Goal: Task Accomplishment & Management: Complete application form

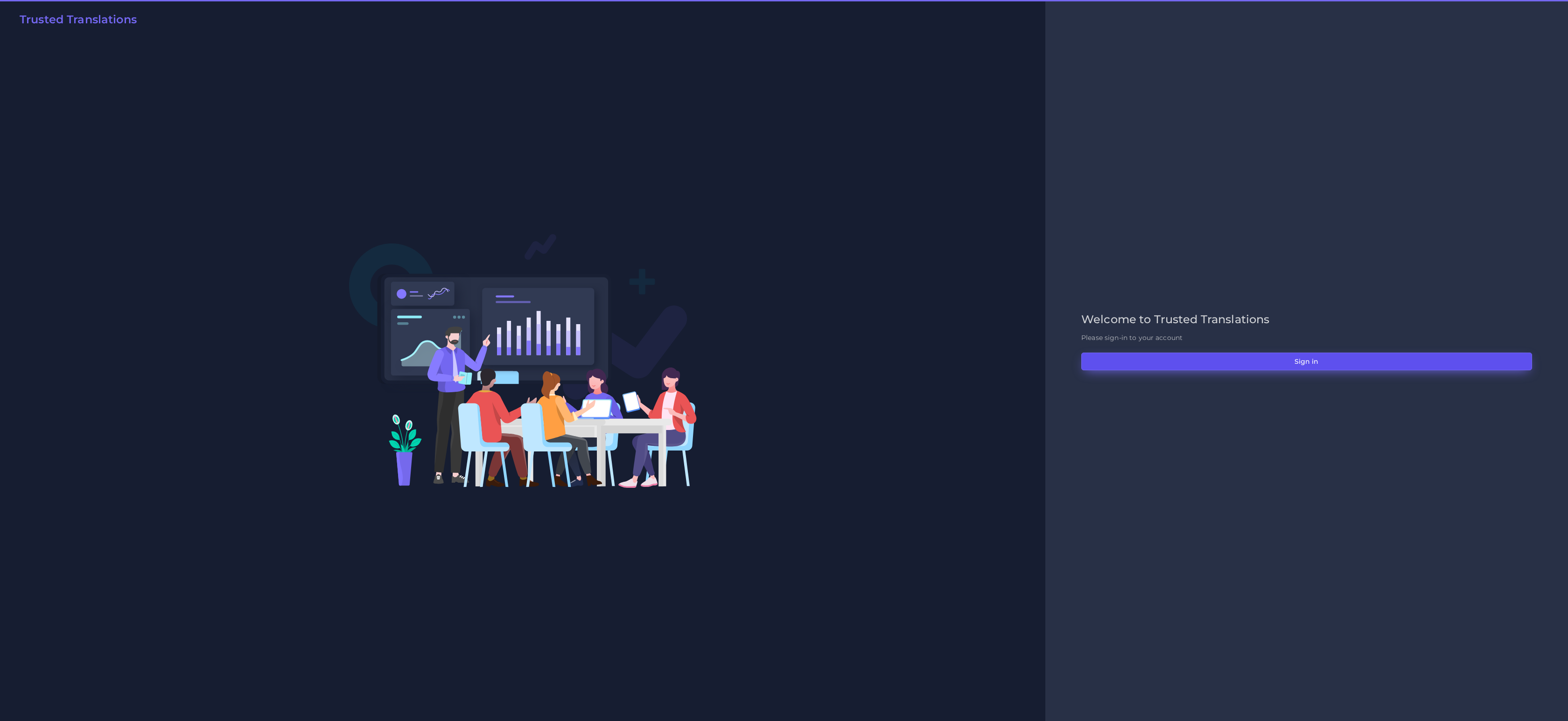
click at [1287, 366] on button "Sign in" at bounding box center [1307, 361] width 451 height 18
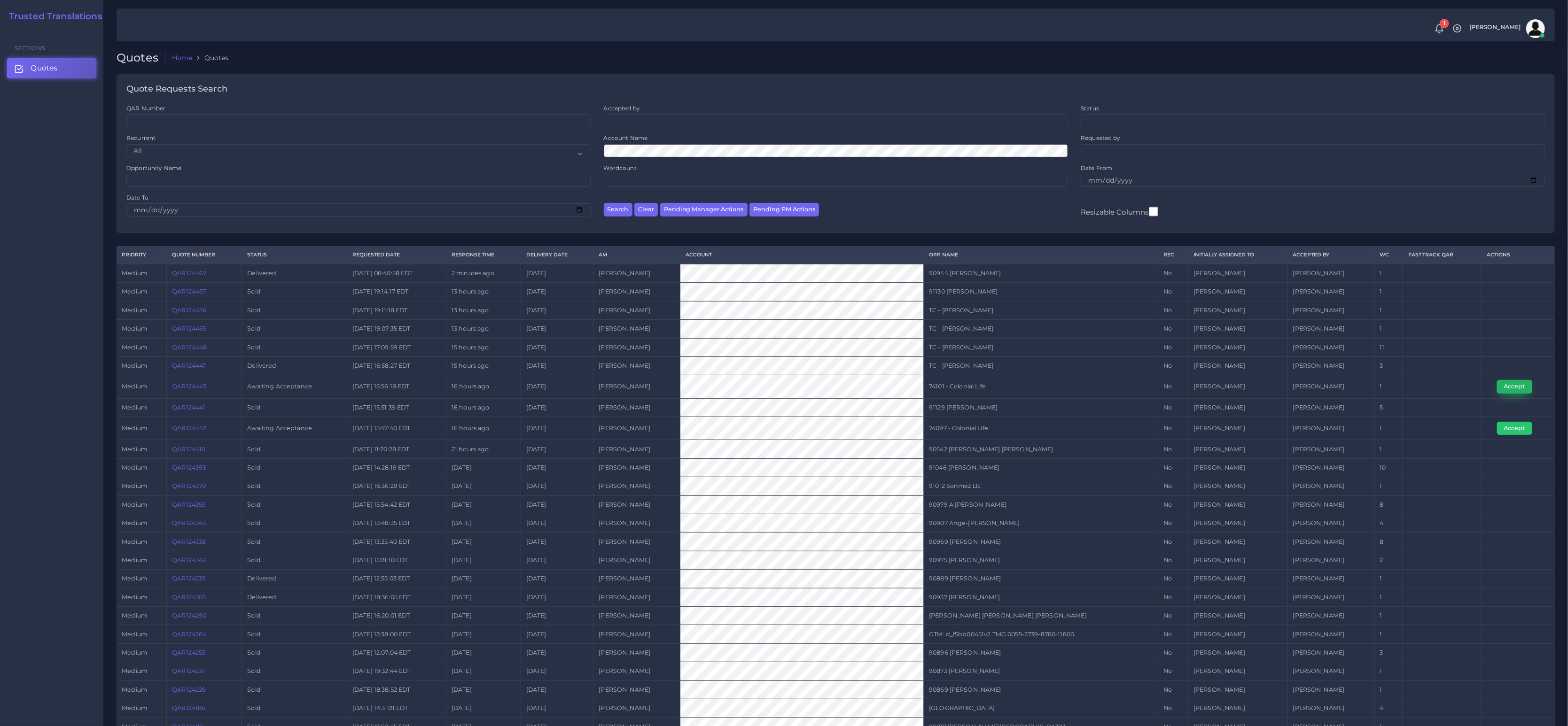
click at [1516, 391] on button "Accept" at bounding box center [1515, 387] width 35 height 13
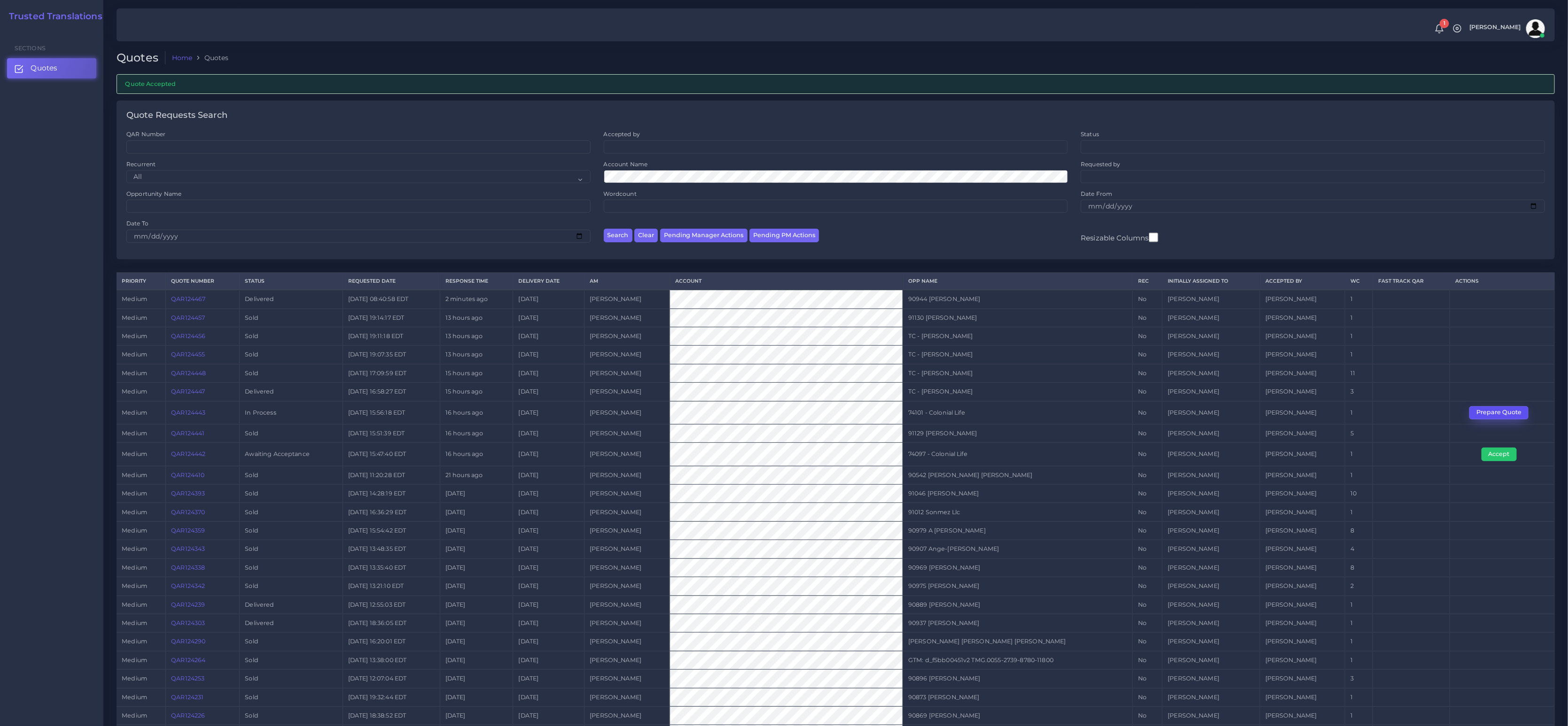
click at [1506, 416] on button "Prepare Quote" at bounding box center [1499, 413] width 59 height 13
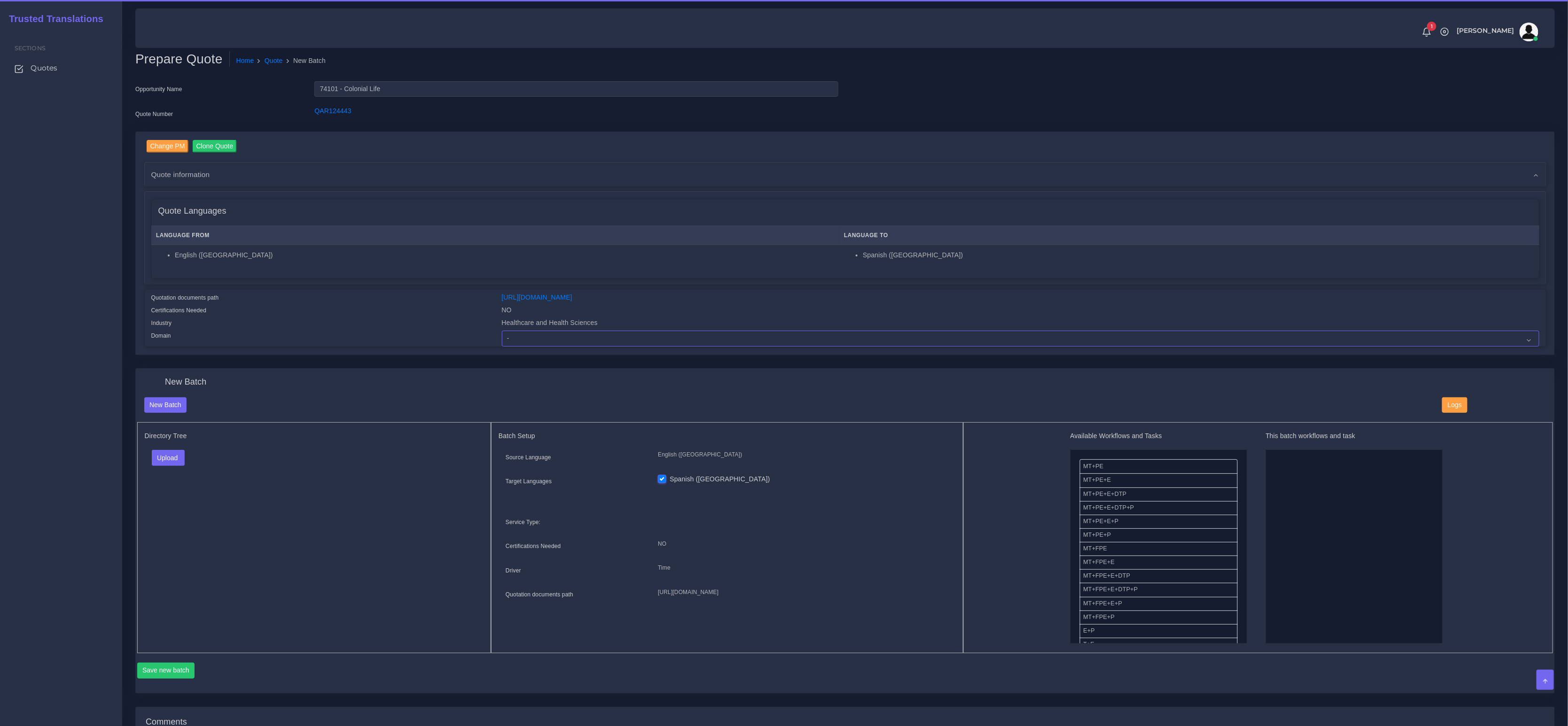
click at [603, 334] on select "- Advertising and Media Agriculture, Forestry and Fishing Architecture, Buildin…" at bounding box center [1021, 339] width 1038 height 16
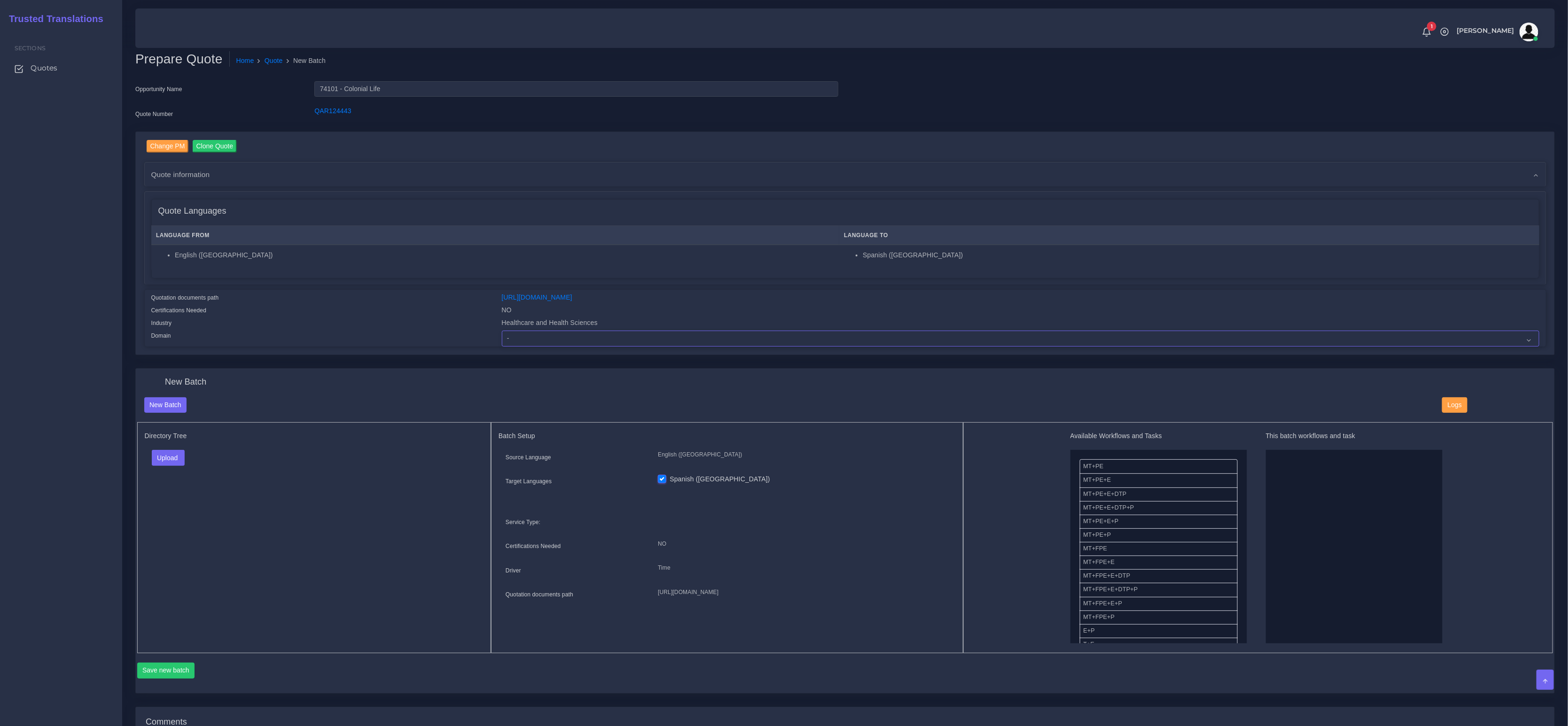
select select "Healthcare and Health Sciences"
click at [502, 331] on select "- Advertising and Media Agriculture, Forestry and Fishing Architecture, Buildin…" at bounding box center [1021, 339] width 1038 height 16
drag, startPoint x: 413, startPoint y: 449, endPoint x: 337, endPoint y: 460, distance: 76.8
click at [411, 450] on div "Upload Folder Files un/check all" at bounding box center [314, 461] width 340 height 23
click at [167, 462] on button "Upload" at bounding box center [168, 458] width 33 height 16
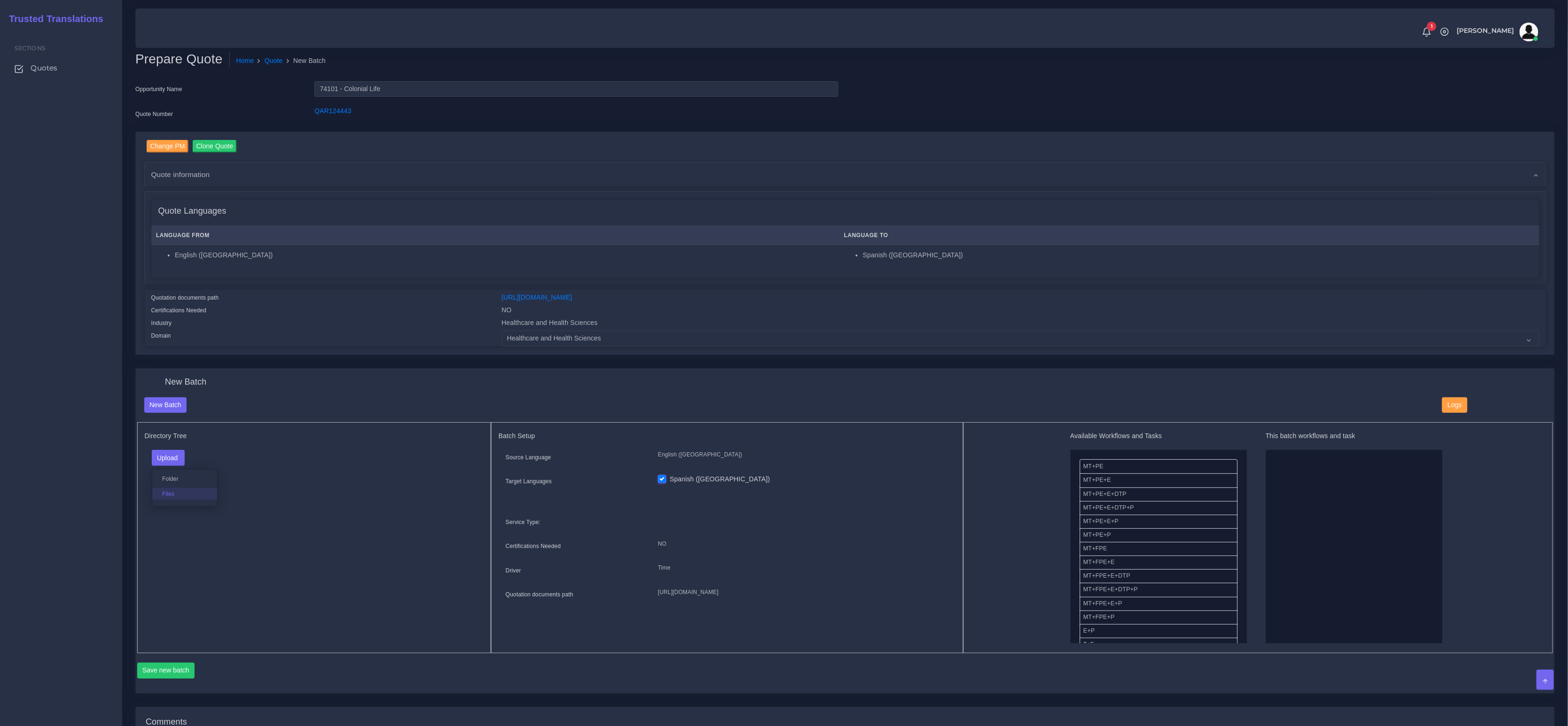
click at [177, 488] on label "Files" at bounding box center [185, 494] width 65 height 12
click at [1097, 468] on li "MT+PE" at bounding box center [1159, 466] width 158 height 14
drag, startPoint x: 1100, startPoint y: 524, endPoint x: 1269, endPoint y: 521, distance: 169.0
drag, startPoint x: 1095, startPoint y: 626, endPoint x: 1302, endPoint y: 588, distance: 210.5
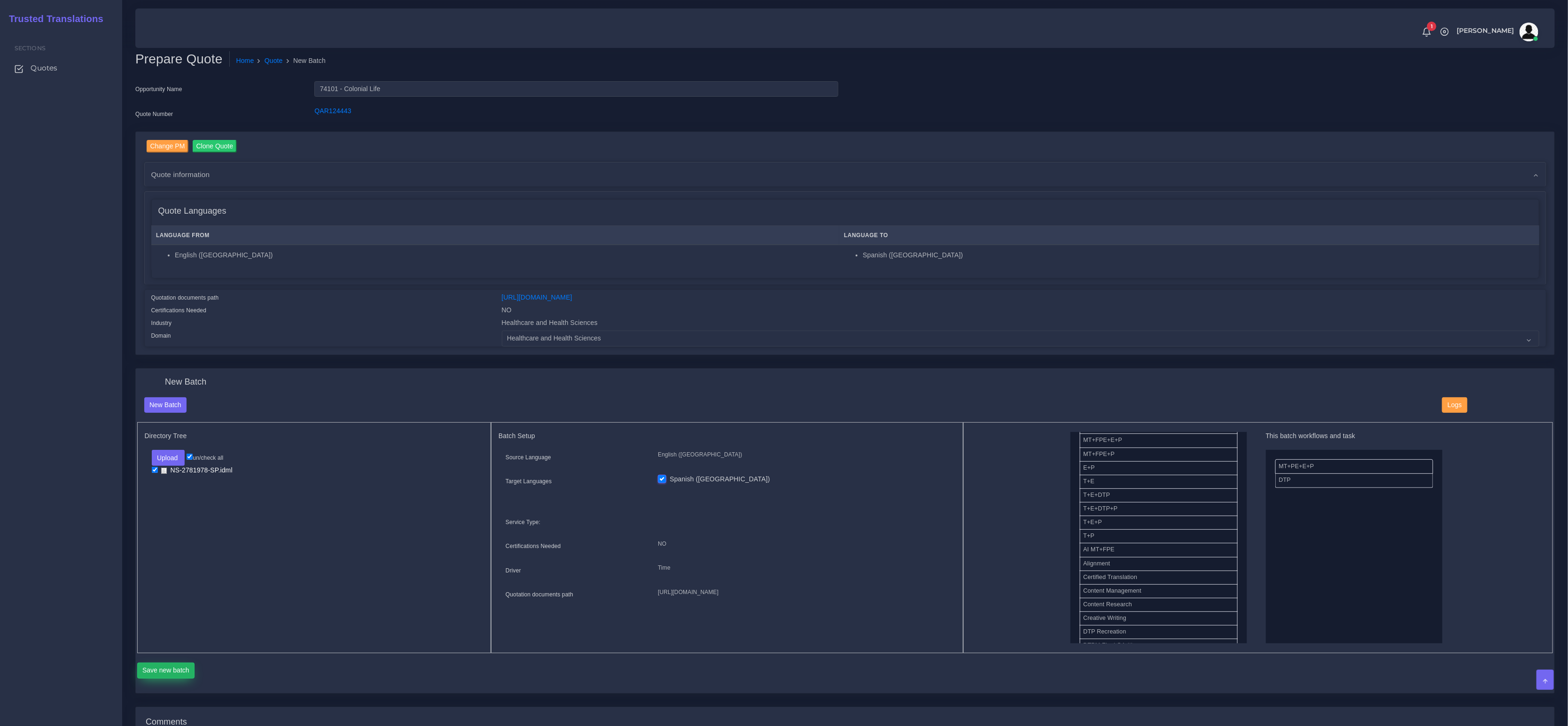
click at [160, 668] on button "Save new batch" at bounding box center [166, 670] width 58 height 16
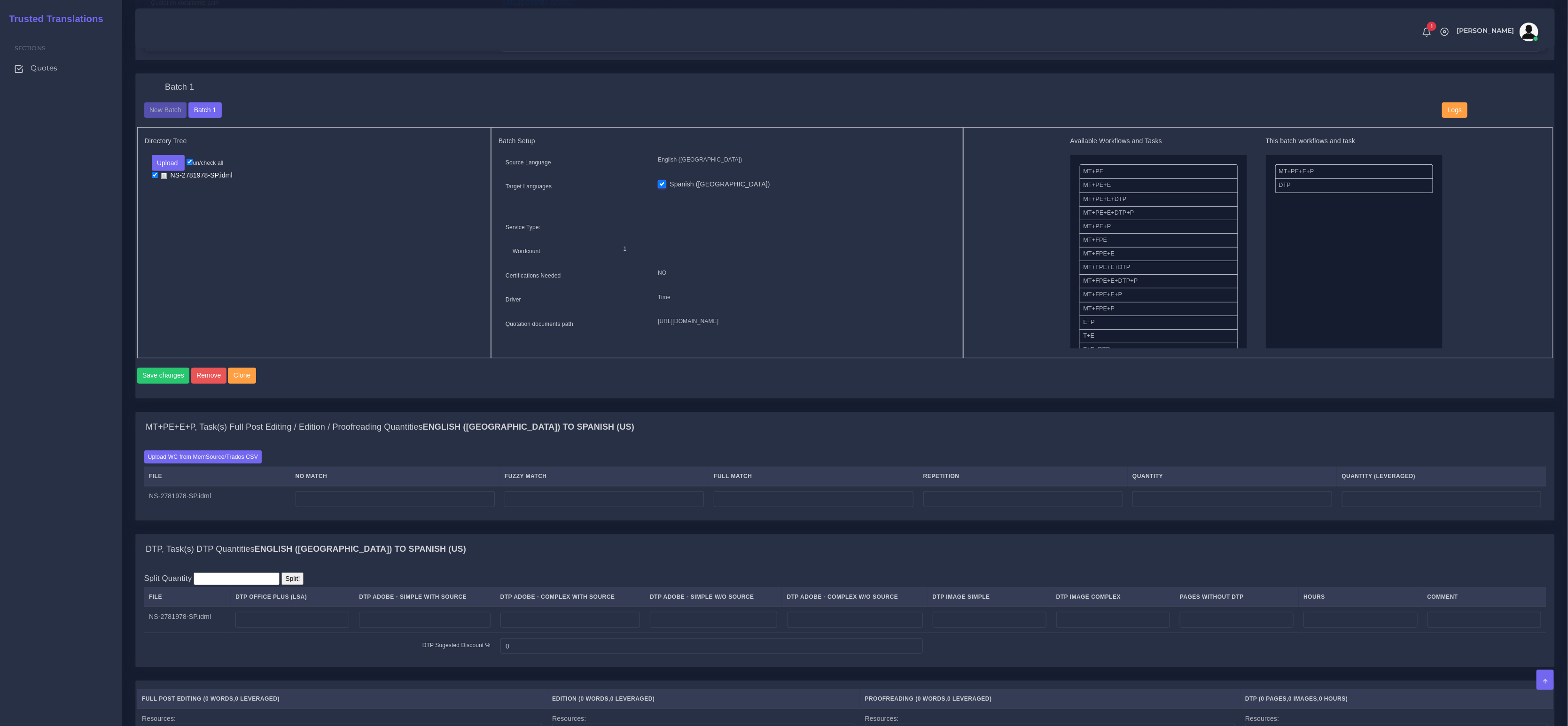
scroll to position [312, 0]
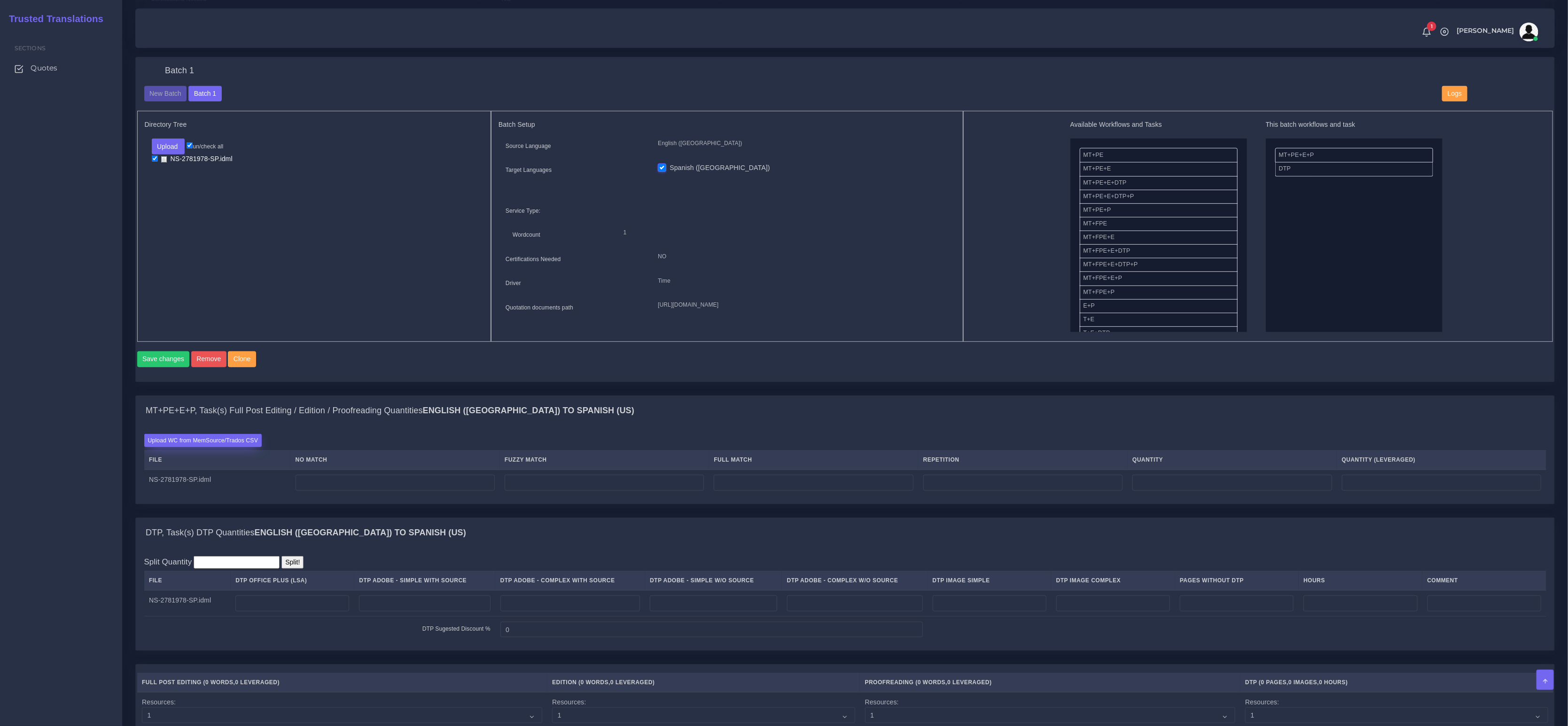
click at [227, 447] on label "Upload WC from MemSource/Trados CSV" at bounding box center [203, 440] width 118 height 13
click at [0, 0] on input "Upload WC from MemSource/Trados CSV" at bounding box center [0, 0] width 0 height 0
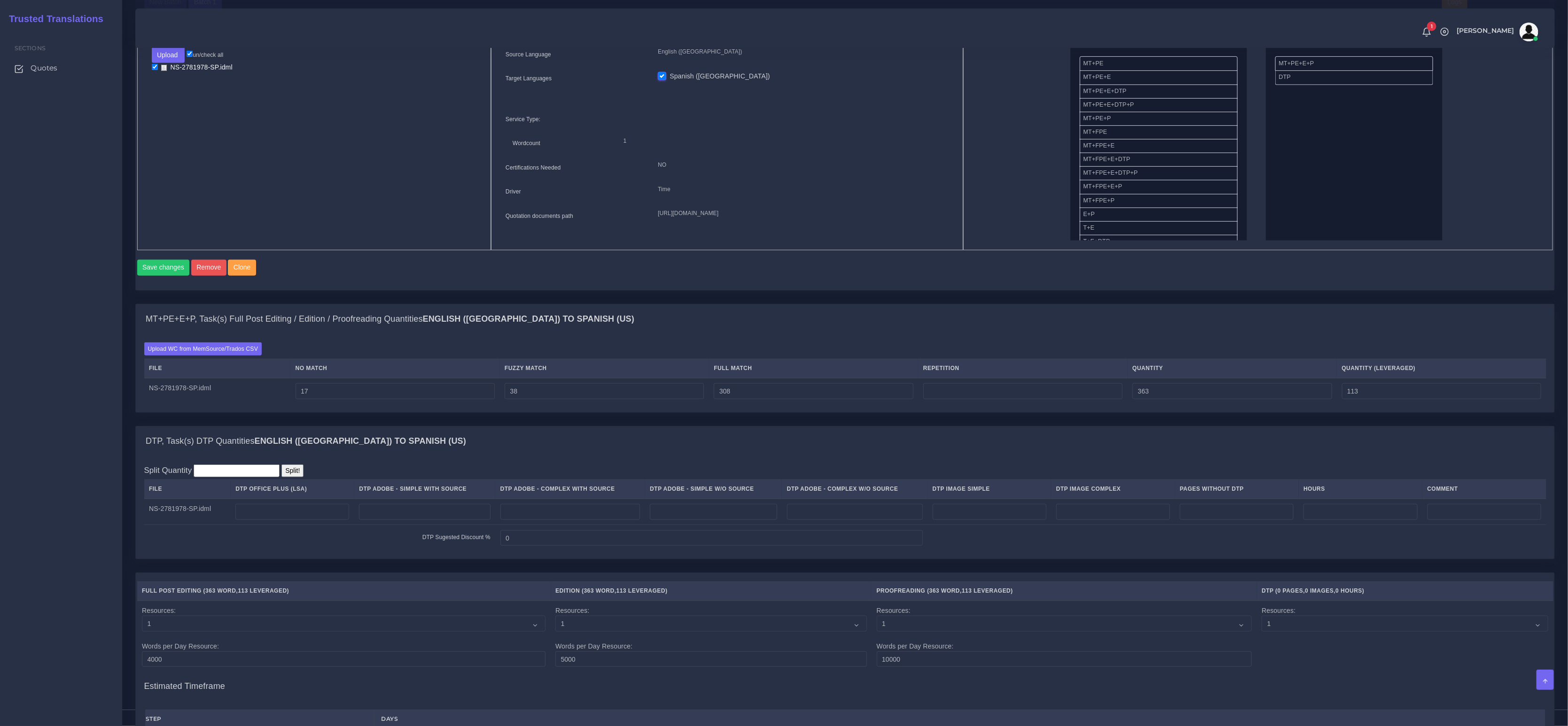
scroll to position [552, 0]
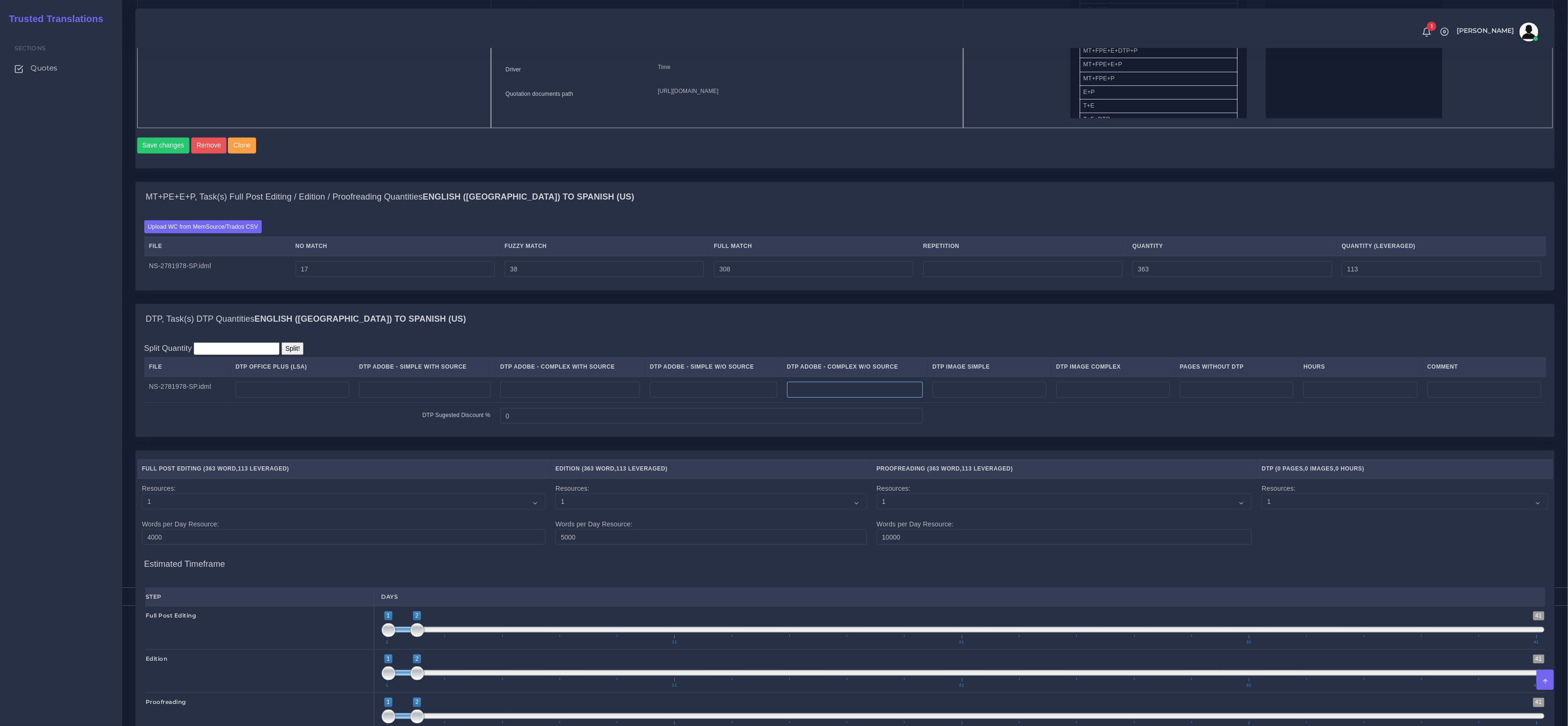
click at [870, 398] on input "number" at bounding box center [855, 390] width 136 height 16
click at [565, 392] on input "number" at bounding box center [570, 390] width 139 height 16
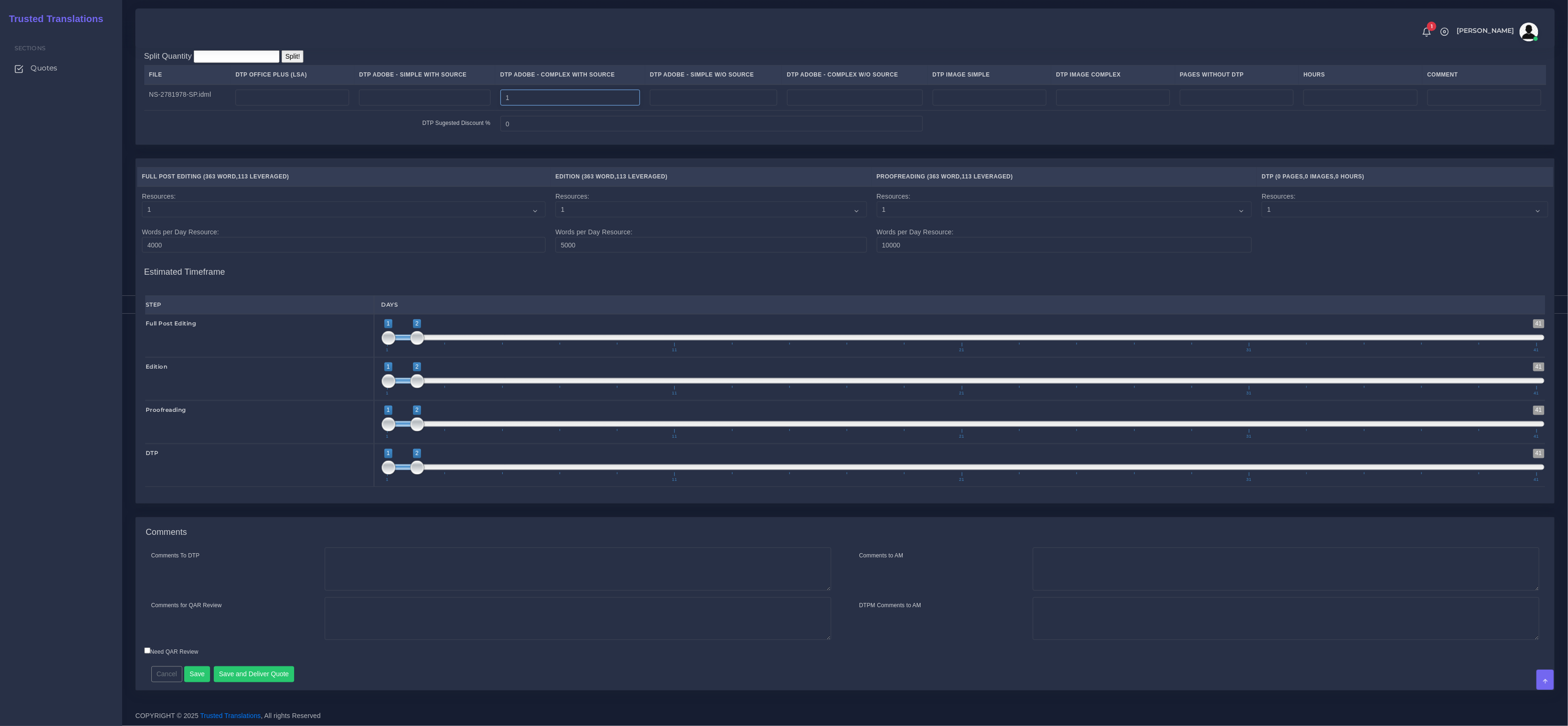
scroll to position [848, 0]
type input "1"
click at [372, 574] on textarea "Comments To DTP" at bounding box center [578, 569] width 507 height 43
paste textarea "Same usual LSA - Colonial Life Instructions."
type textarea "Same usual LSA - Colonial Life Instructions."
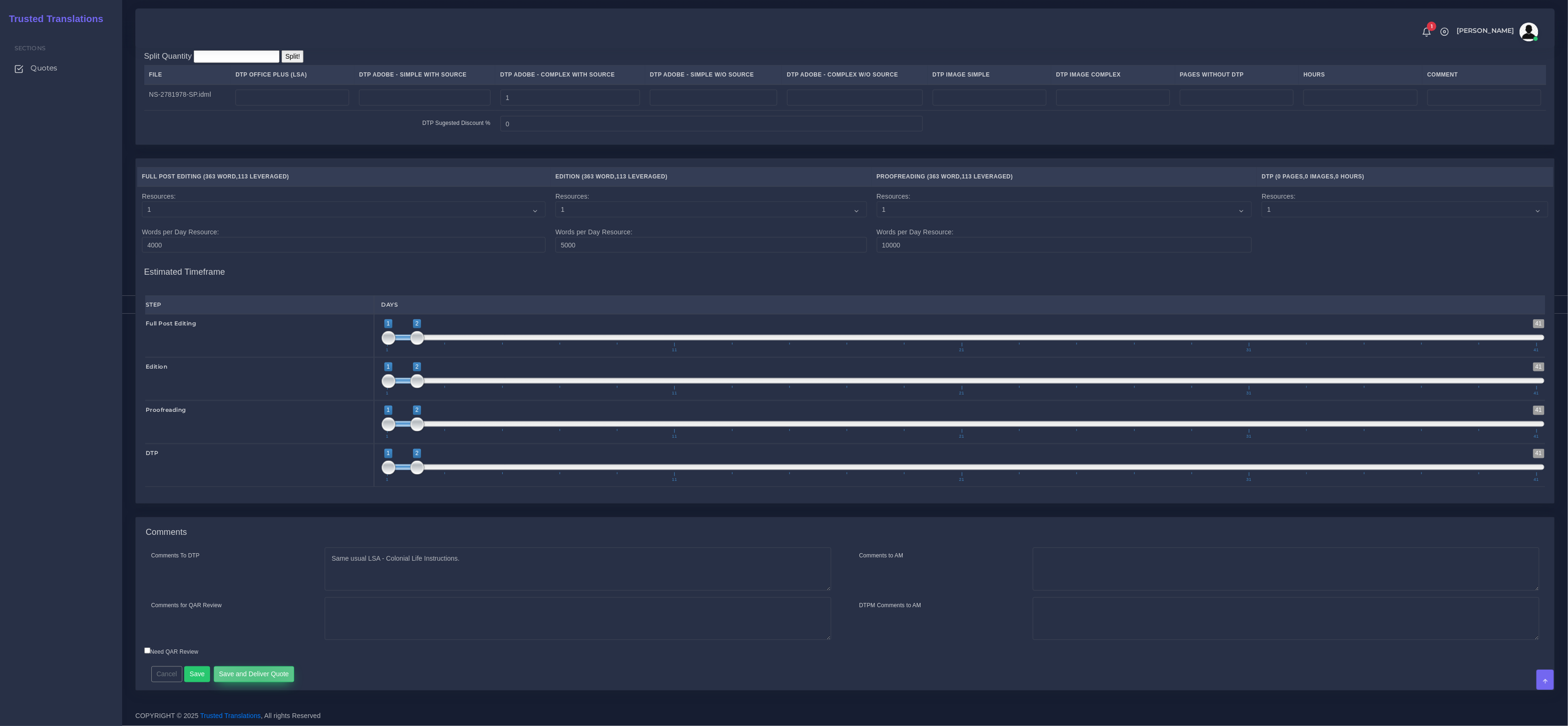
click at [259, 682] on button "Save and Deliver Quote" at bounding box center [254, 674] width 81 height 16
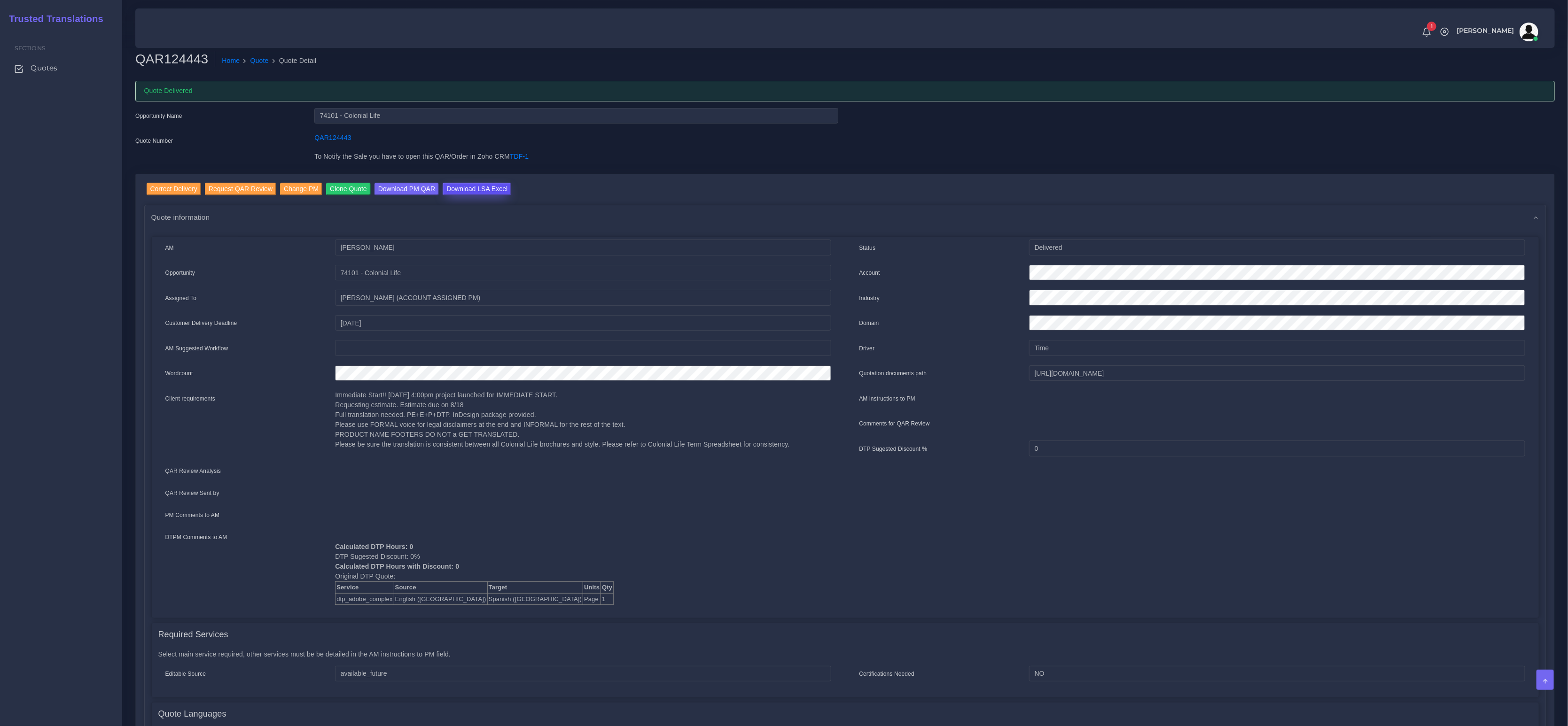
click at [472, 187] on input "Download LSA Excel" at bounding box center [477, 189] width 69 height 13
click at [259, 60] on link "Quote" at bounding box center [260, 60] width 18 height 10
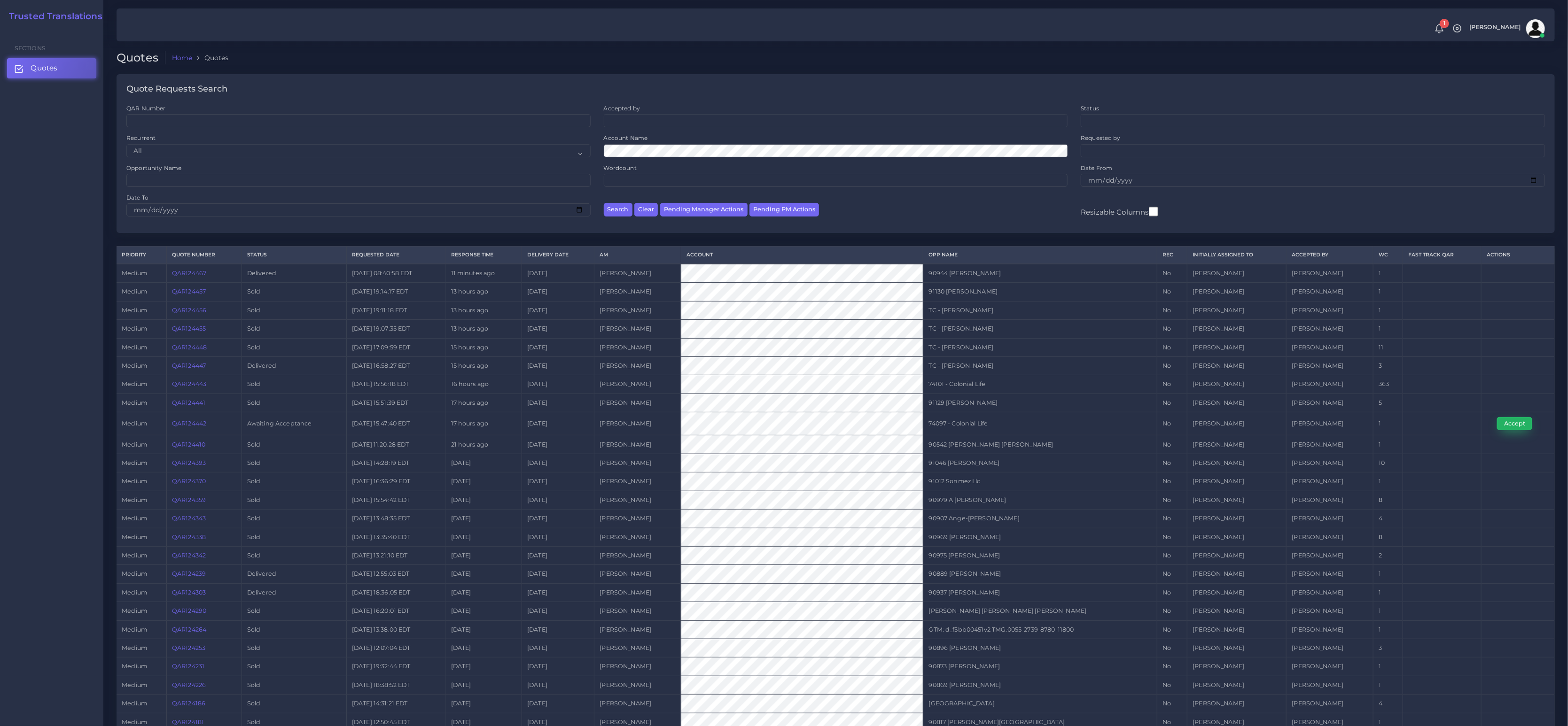
click at [1512, 424] on button "Accept" at bounding box center [1515, 424] width 35 height 13
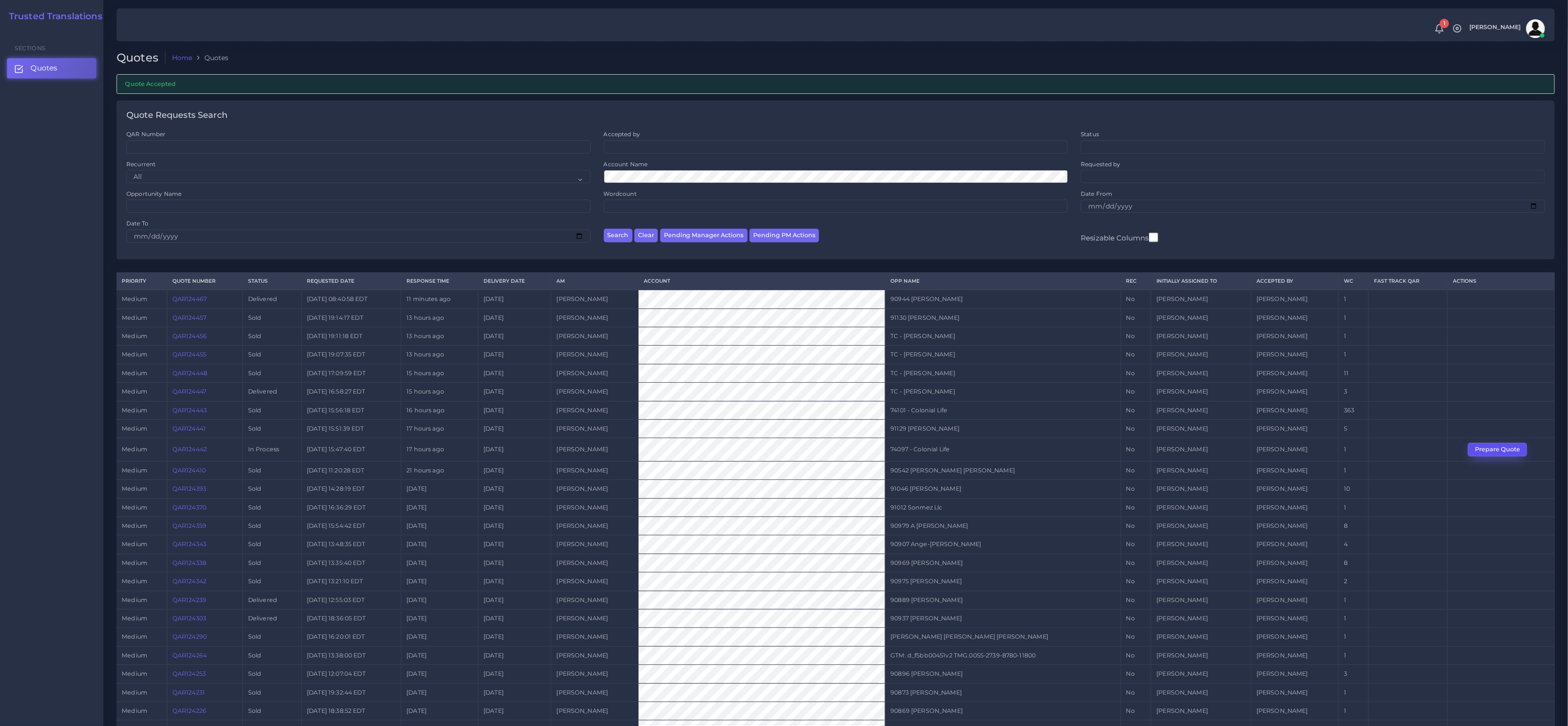
click at [1489, 449] on button "Prepare Quote" at bounding box center [1497, 449] width 59 height 13
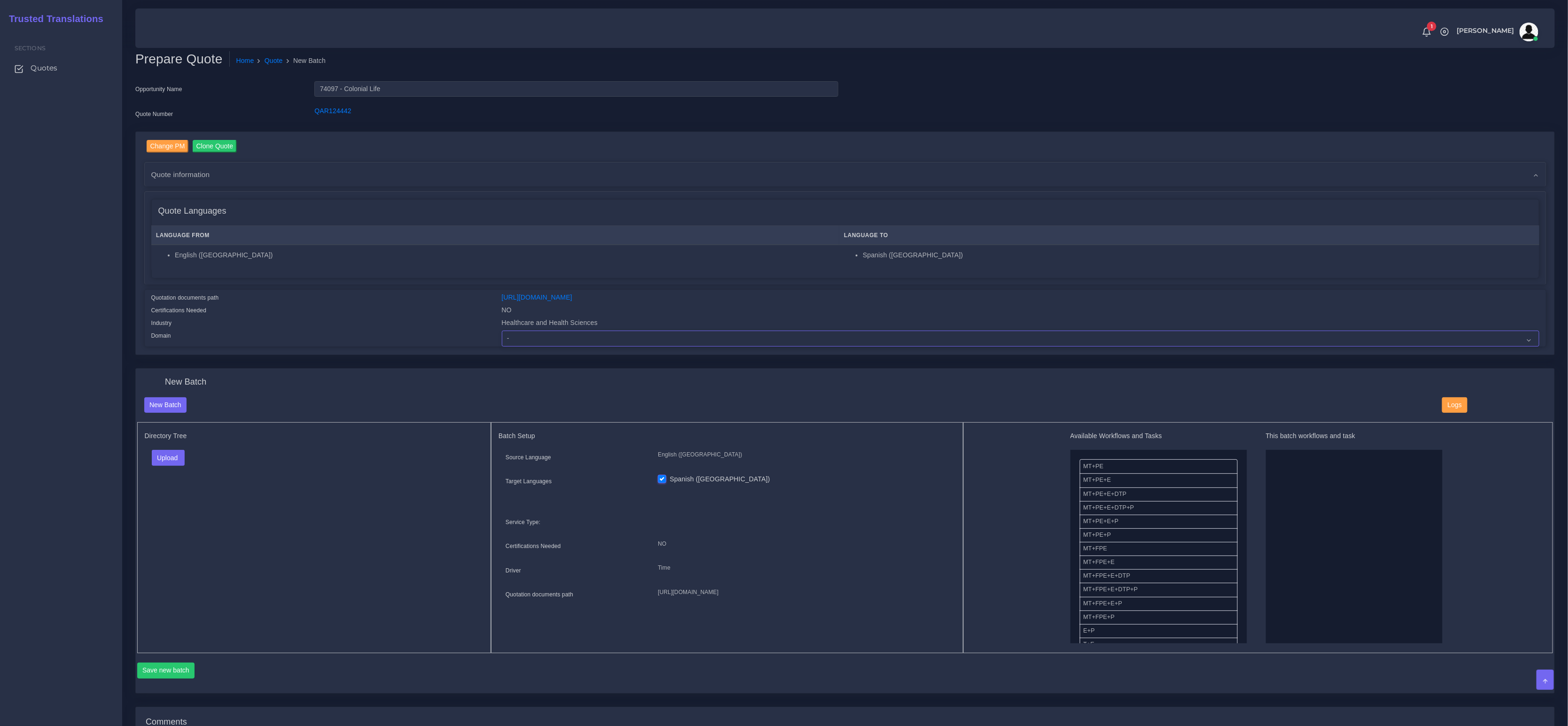
click at [526, 336] on select "- Advertising and Media Agriculture, Forestry and Fishing Architecture, Buildin…" at bounding box center [1021, 339] width 1038 height 16
select select "Healthcare and Health Sciences"
click at [502, 331] on select "- Advertising and Media Agriculture, Forestry and Fishing Architecture, Buildin…" at bounding box center [1021, 339] width 1038 height 16
click at [373, 455] on div "Upload Folder Files un/check all" at bounding box center [314, 461] width 340 height 23
click at [172, 457] on button "Upload" at bounding box center [168, 458] width 33 height 16
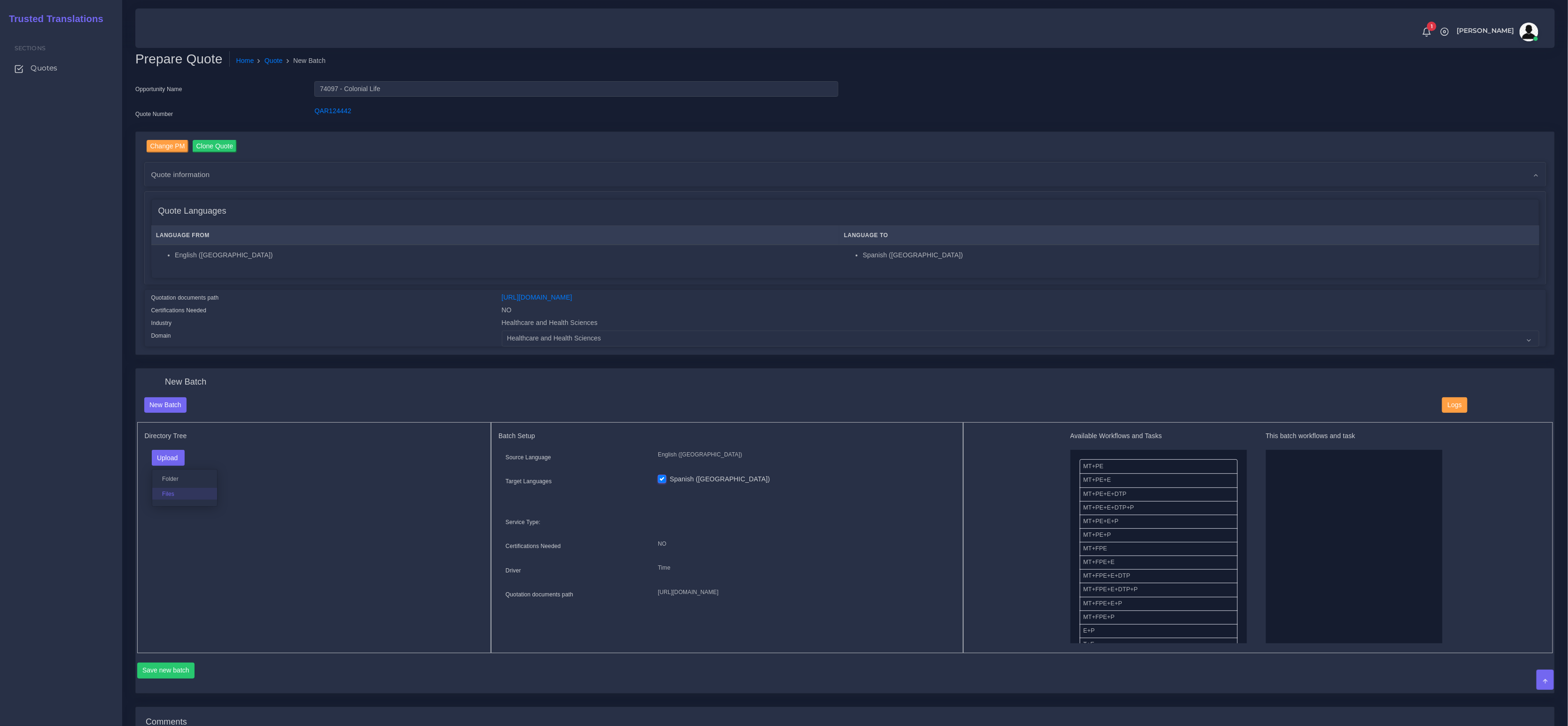
click at [168, 493] on label "Files" at bounding box center [185, 494] width 65 height 12
drag, startPoint x: 1118, startPoint y: 521, endPoint x: 1322, endPoint y: 534, distance: 204.4
drag, startPoint x: 1095, startPoint y: 625, endPoint x: 1111, endPoint y: 622, distance: 16.3
drag, startPoint x: 1096, startPoint y: 630, endPoint x: 1331, endPoint y: 558, distance: 245.8
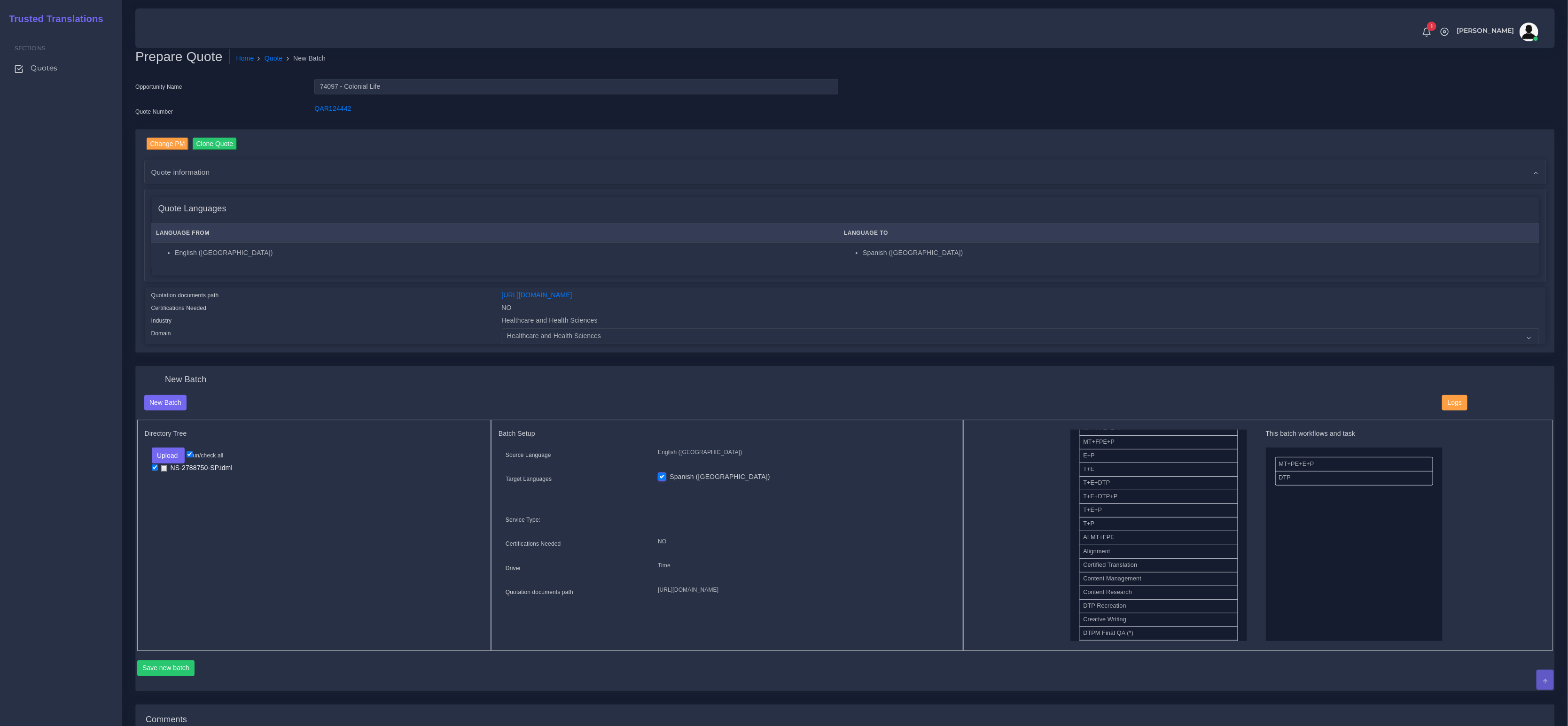
scroll to position [3, 0]
click at [180, 661] on button "Save new batch" at bounding box center [166, 668] width 58 height 16
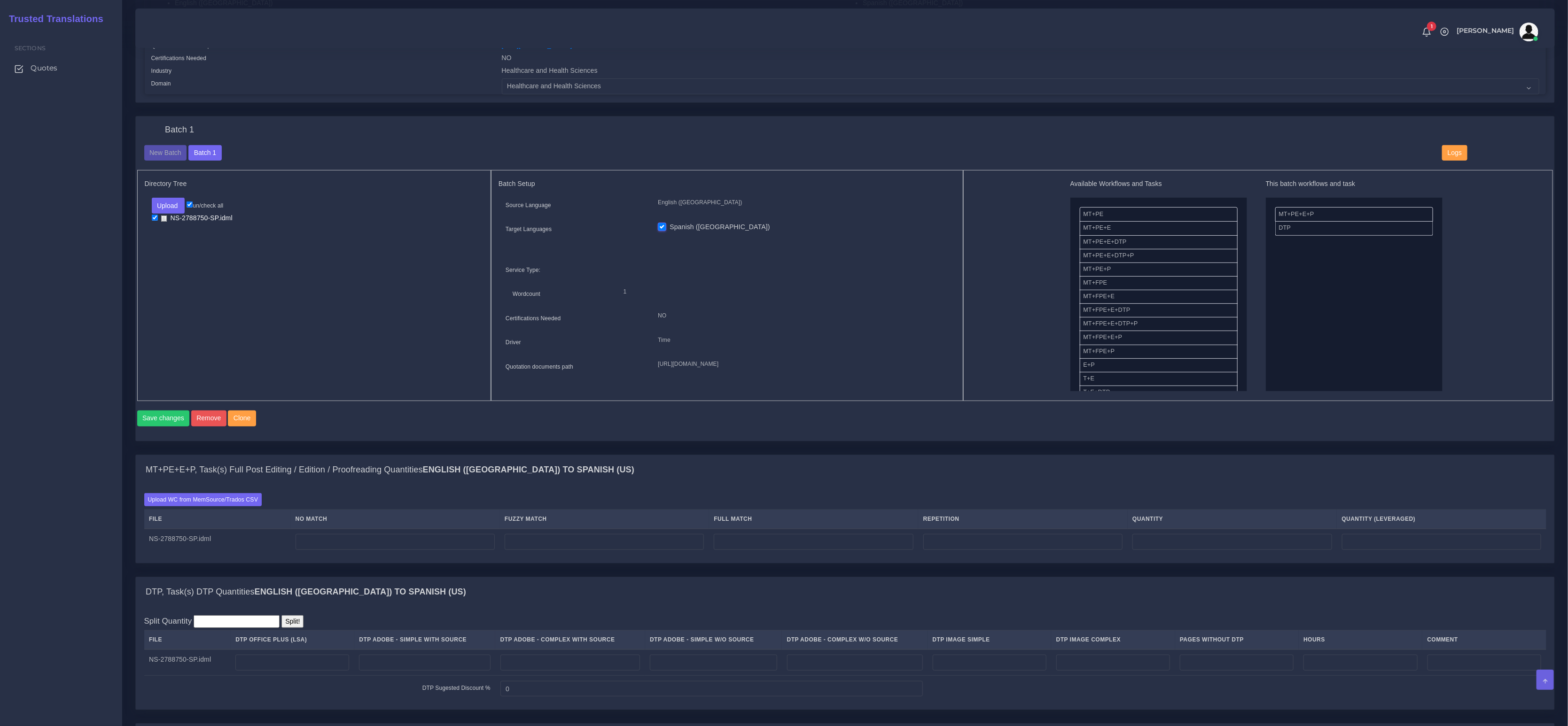
scroll to position [485, 0]
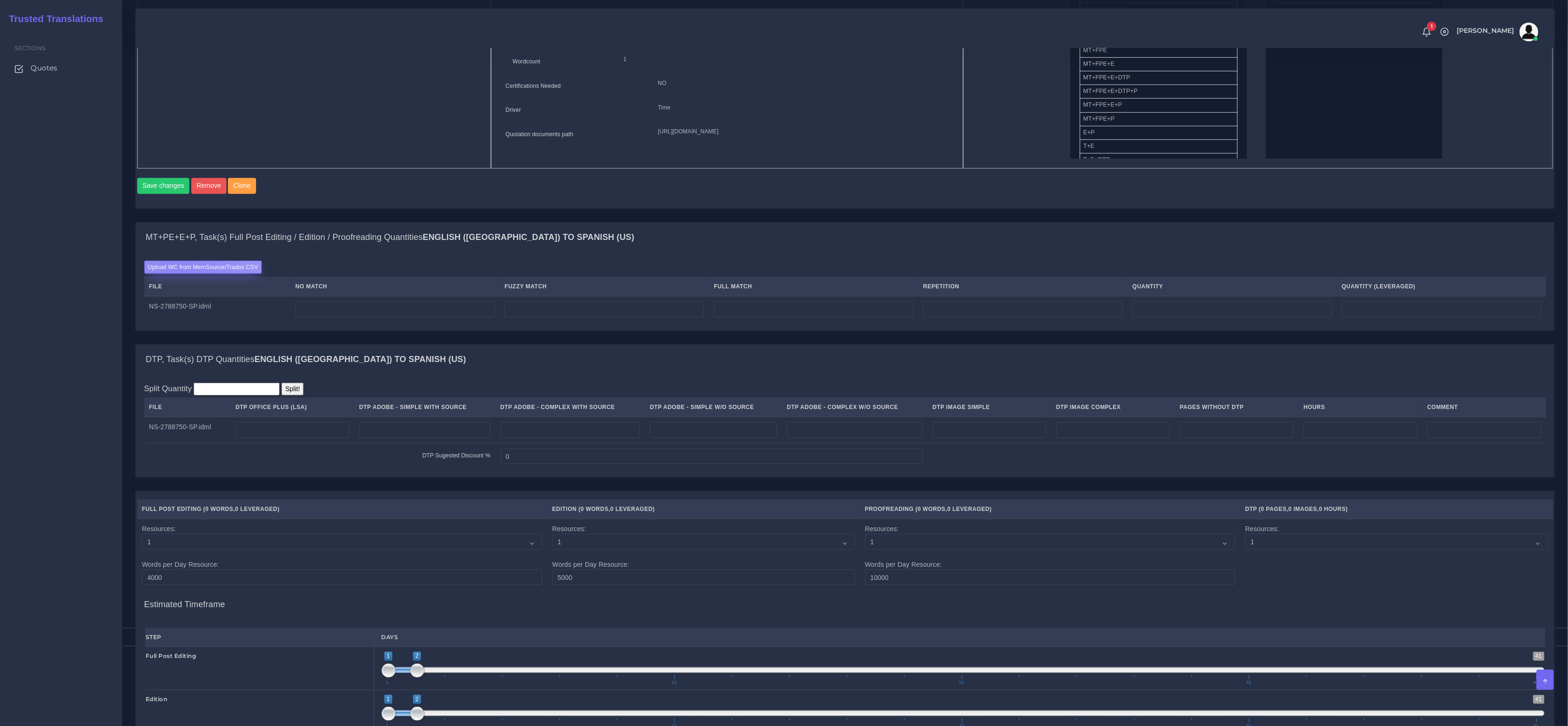
click at [178, 273] on label "Upload WC from MemSource/Trados CSV" at bounding box center [203, 267] width 118 height 13
click at [0, 0] on input "Upload WC from MemSource/Trados CSV" at bounding box center [0, 0] width 0 height 0
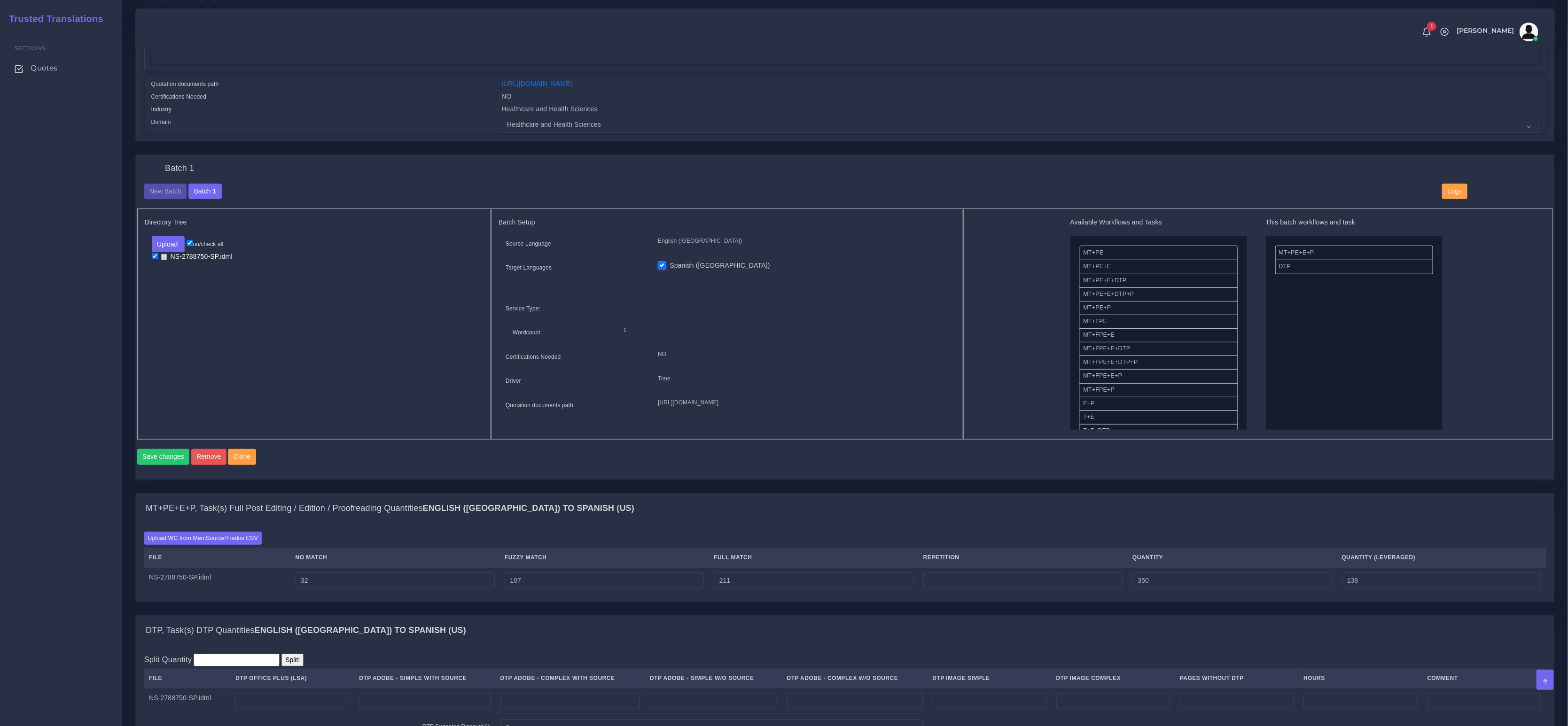
scroll to position [370, 0]
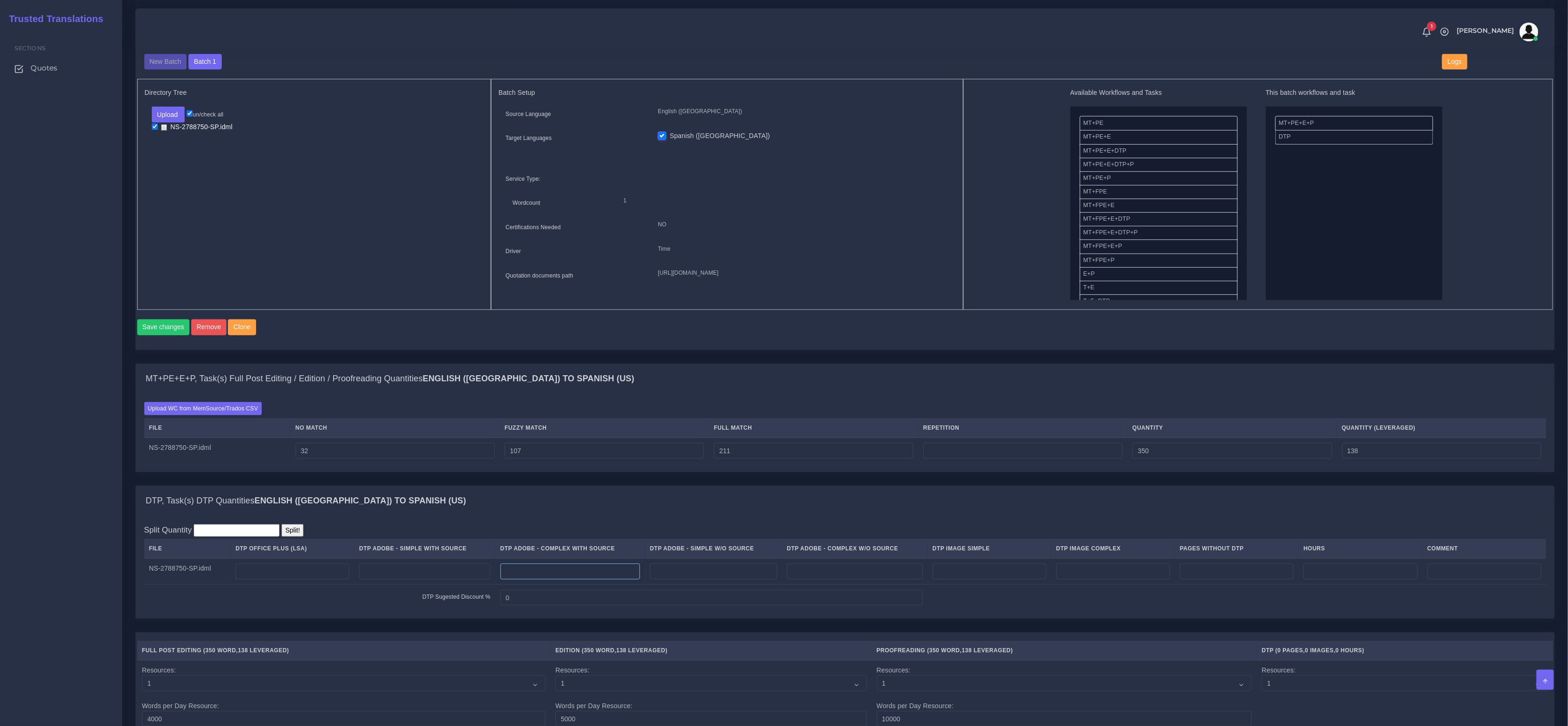
click at [610, 578] on input "number" at bounding box center [570, 571] width 139 height 16
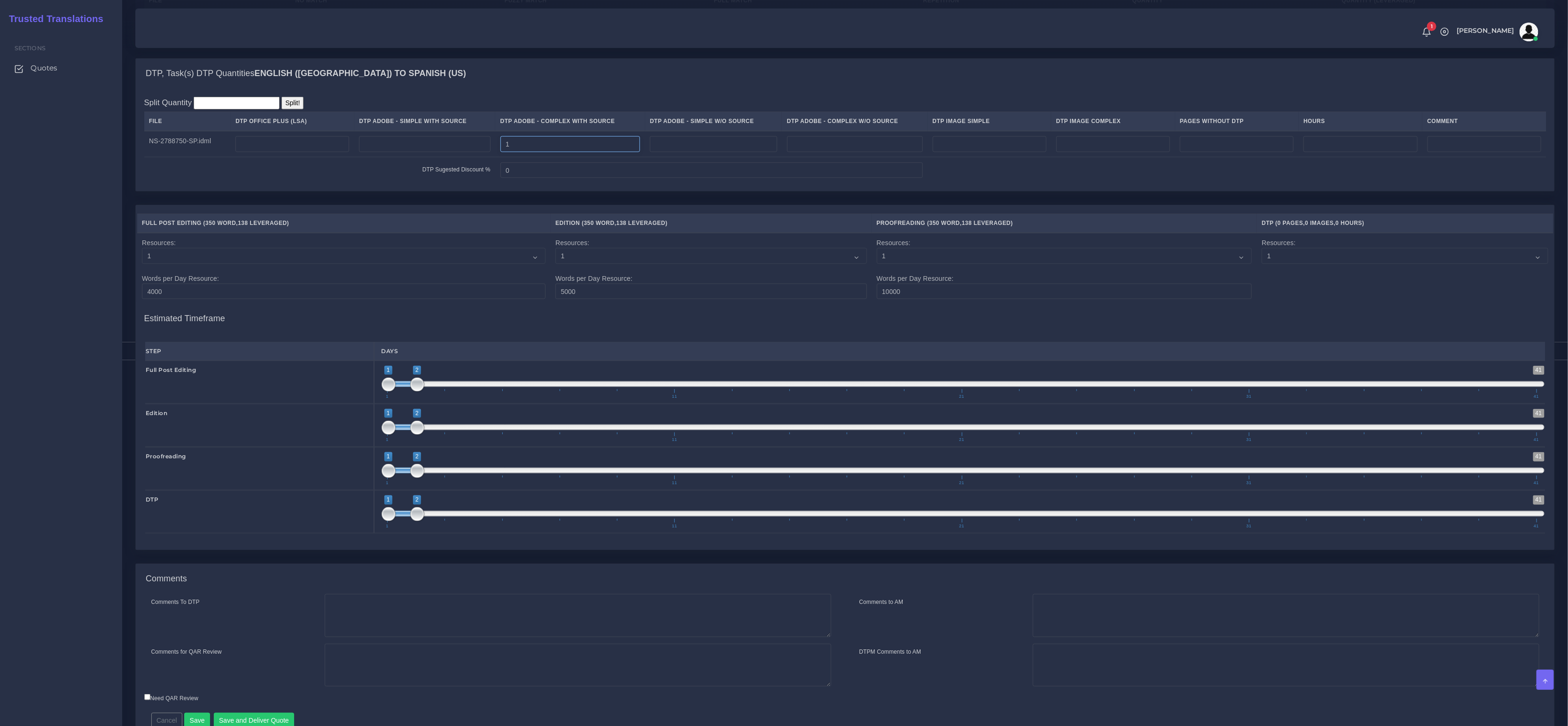
scroll to position [848, 0]
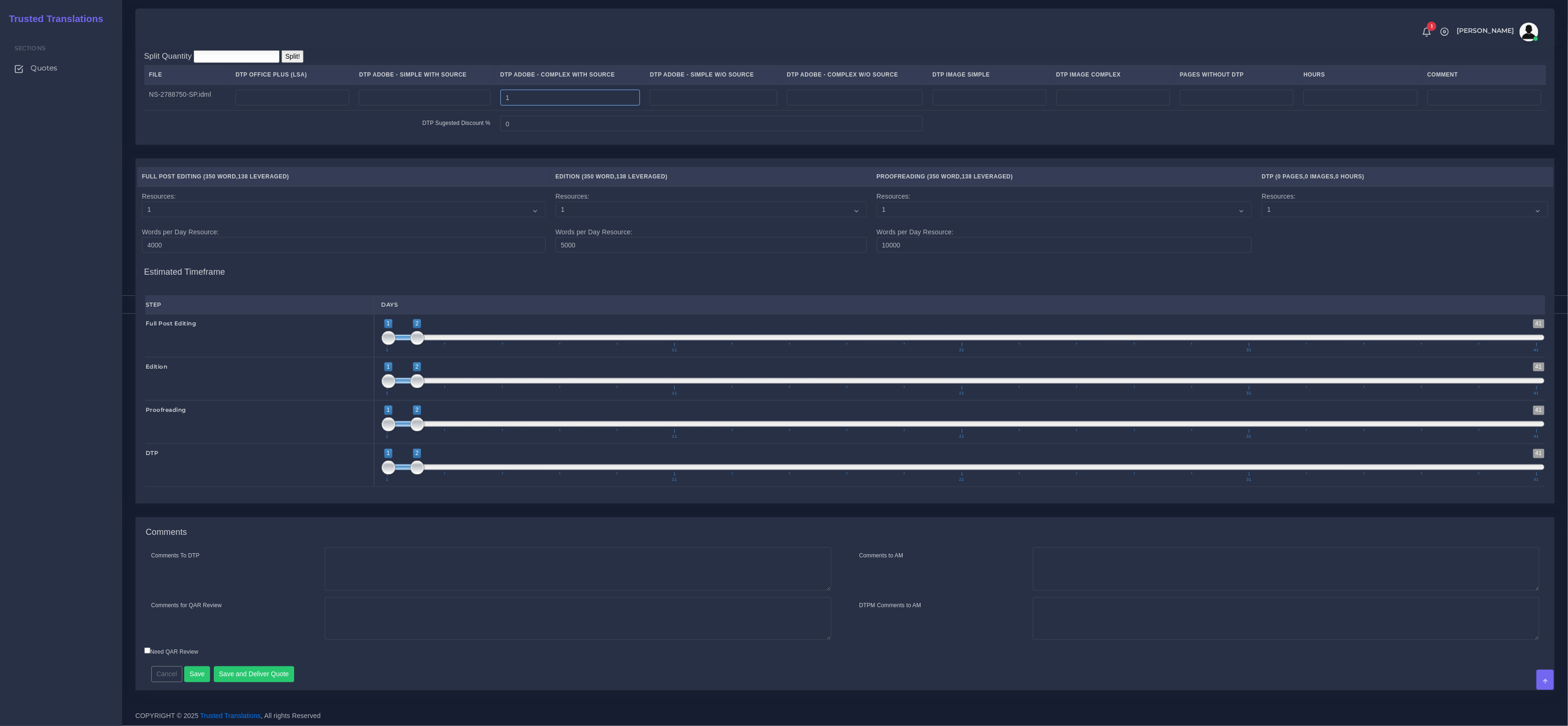
type input "1"
drag, startPoint x: 481, startPoint y: 574, endPoint x: 697, endPoint y: 574, distance: 216.0
click at [507, 578] on textarea "Comments To DTP" at bounding box center [578, 569] width 507 height 43
paste textarea "Same usual LSA - Colonial Life Instructions."
type textarea "Same usual LSA - Colonial Life Instructions."
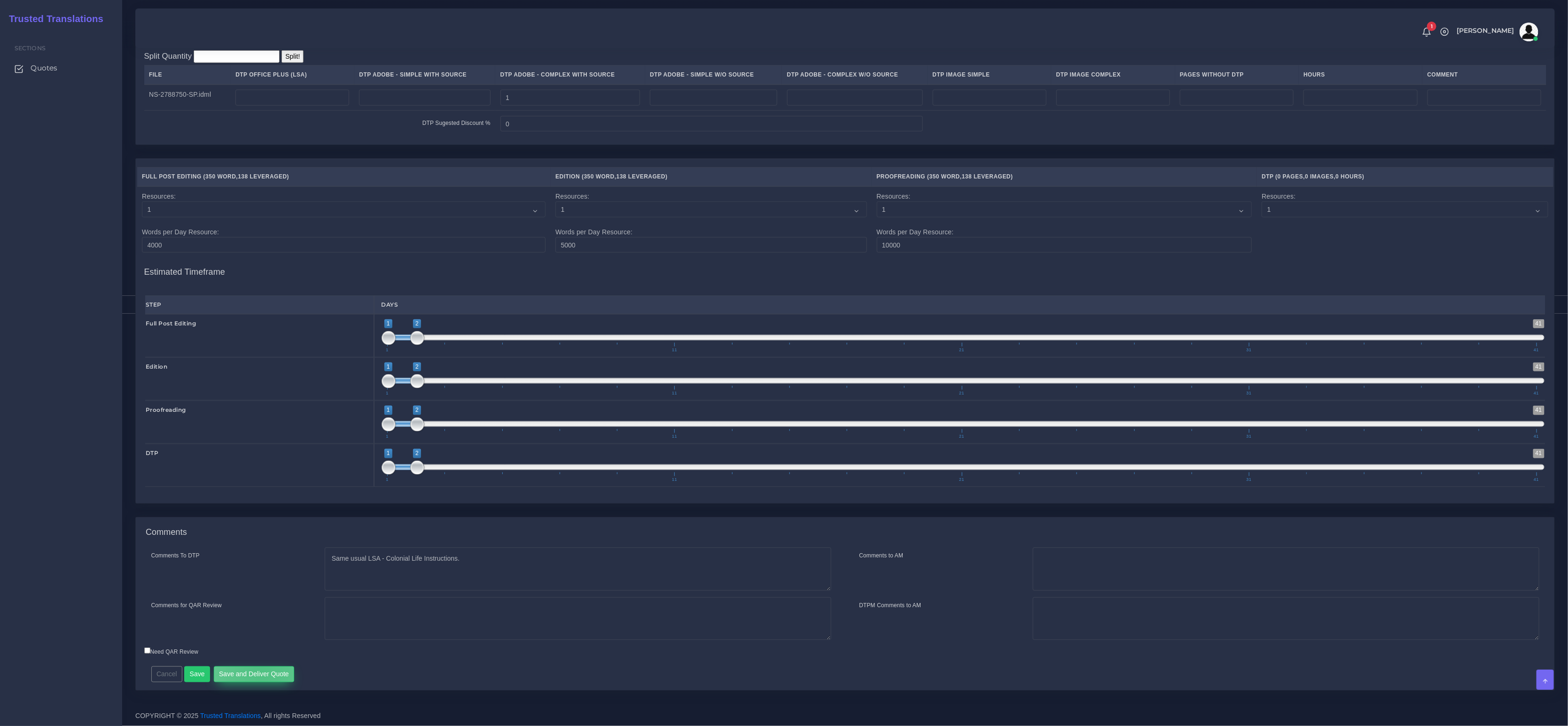
click at [260, 673] on button "Save and Deliver Quote" at bounding box center [254, 674] width 81 height 16
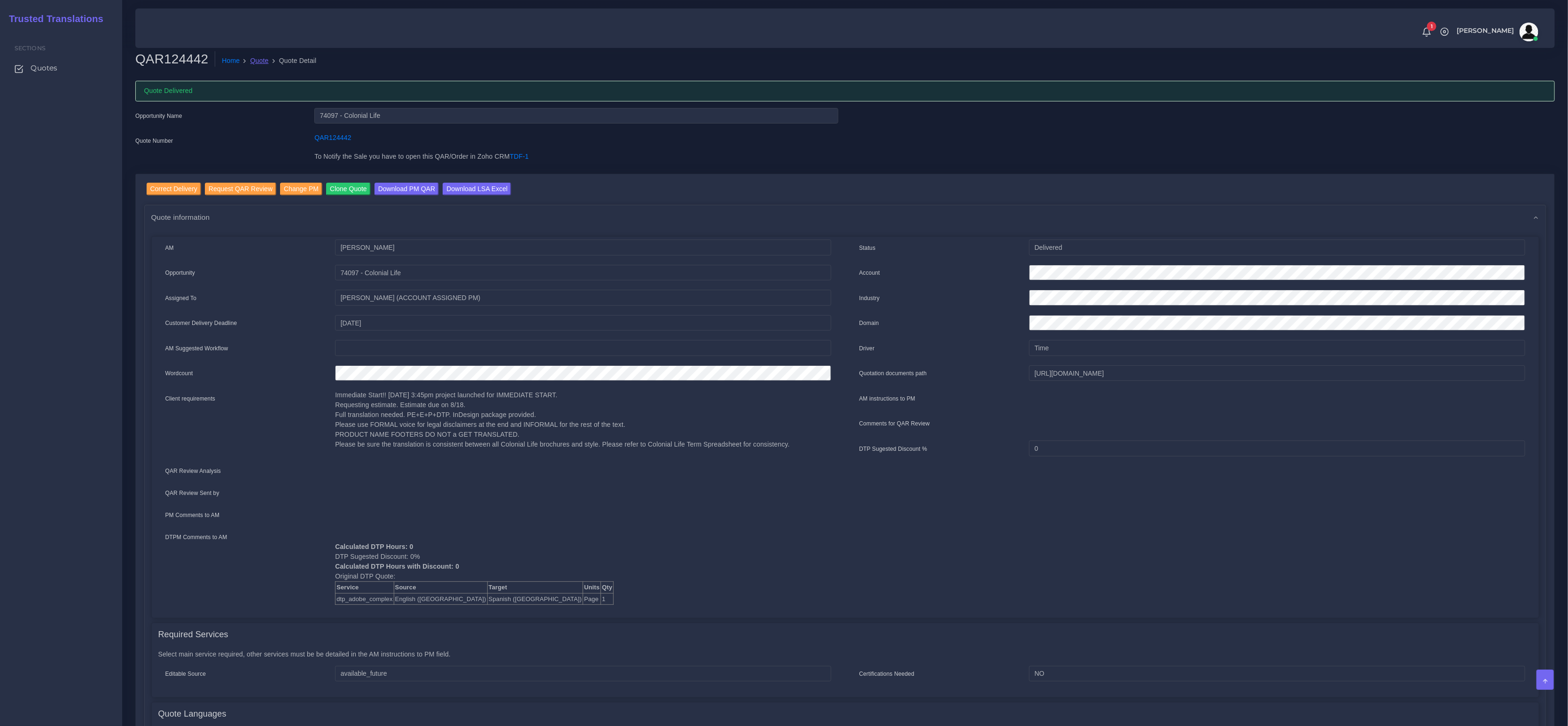
click at [257, 58] on link "Quote" at bounding box center [260, 60] width 18 height 10
